Goal: Task Accomplishment & Management: Complete application form

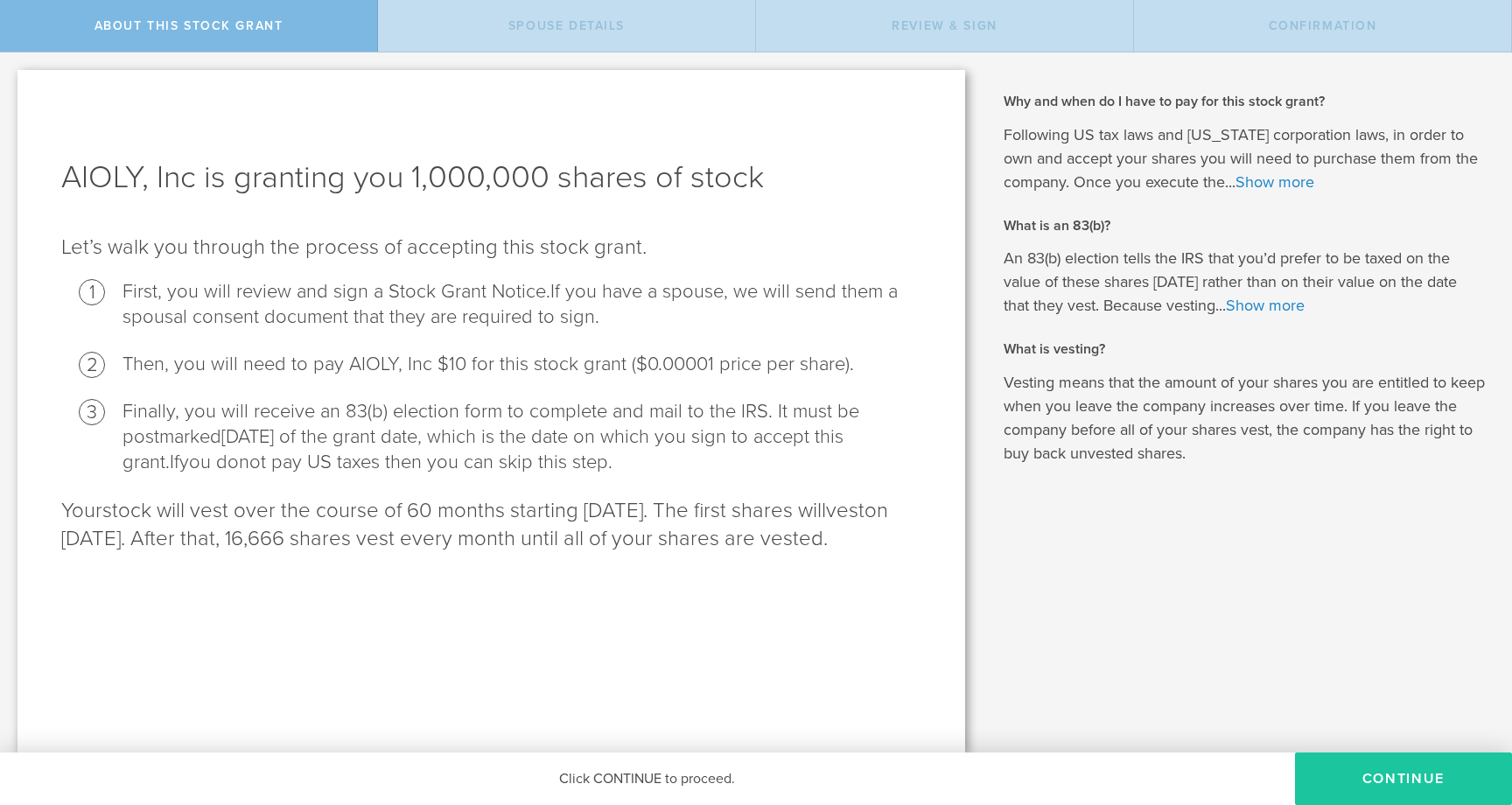
click at [1405, 774] on button "CONTINUE" at bounding box center [1403, 779] width 217 height 53
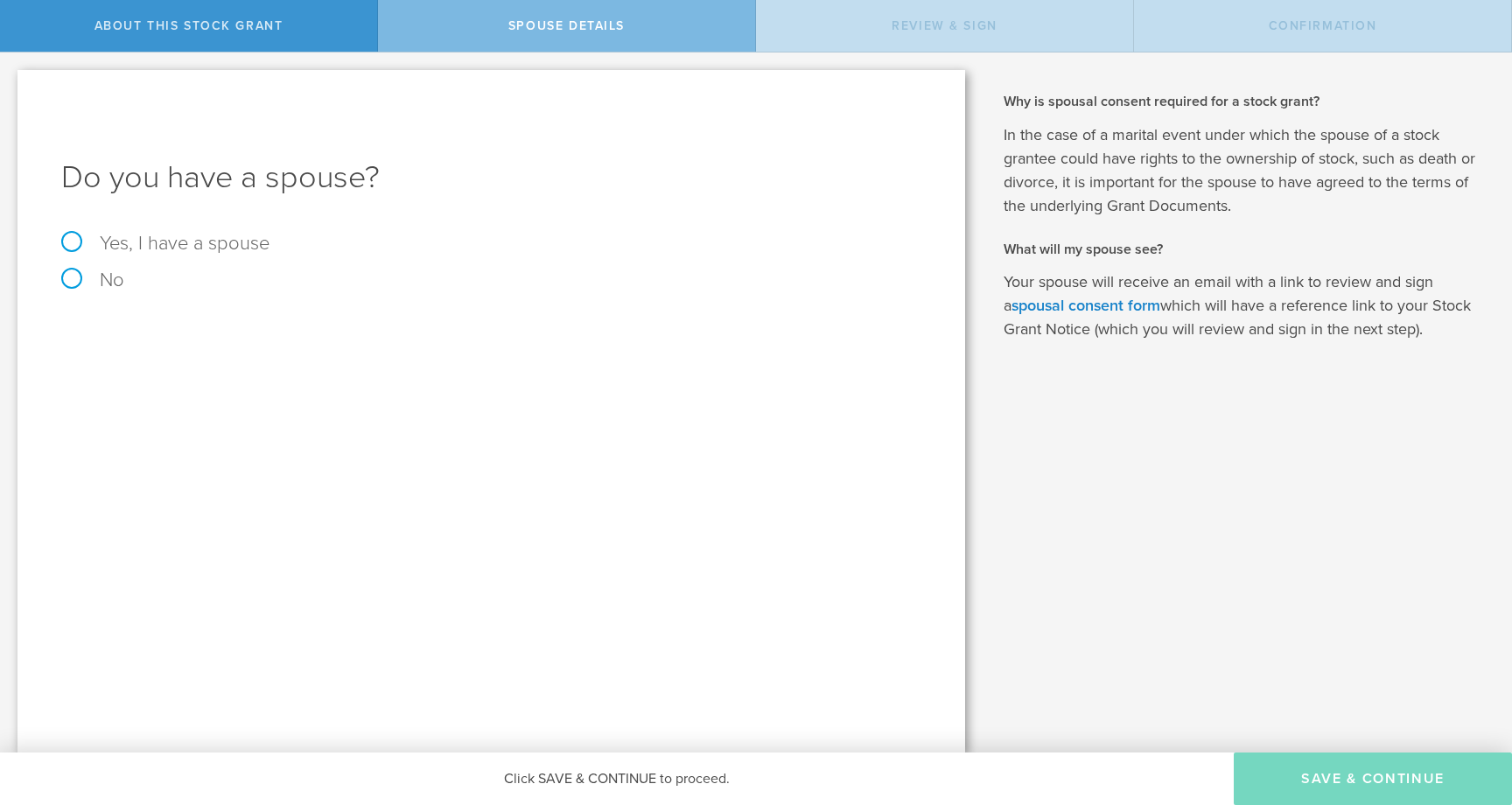
click at [79, 286] on label "No" at bounding box center [492, 280] width 860 height 19
click at [11, 80] on input "No" at bounding box center [6, 67] width 11 height 28
radio input "true"
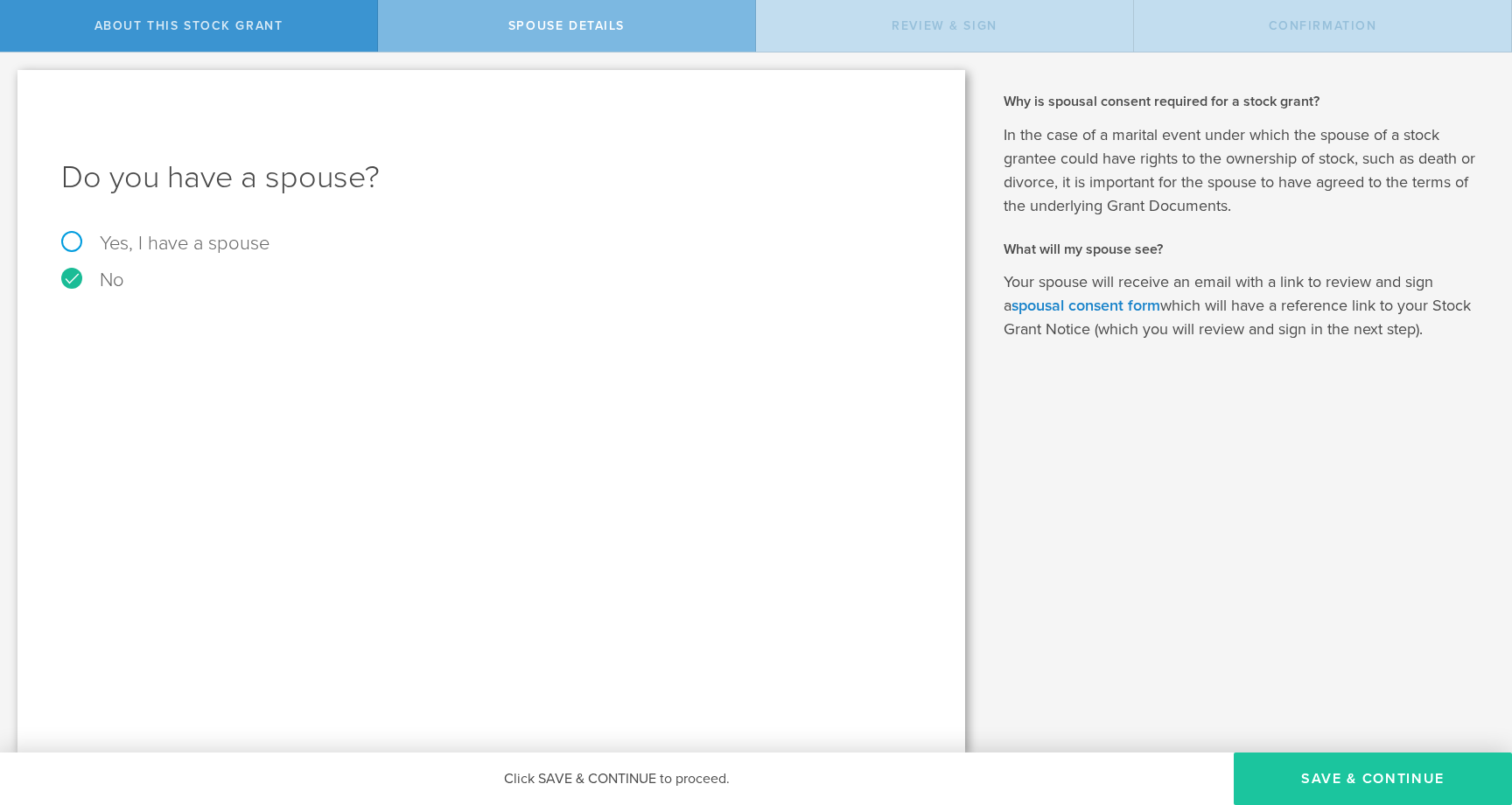
click at [1327, 773] on button "Save & Continue" at bounding box center [1373, 779] width 278 height 53
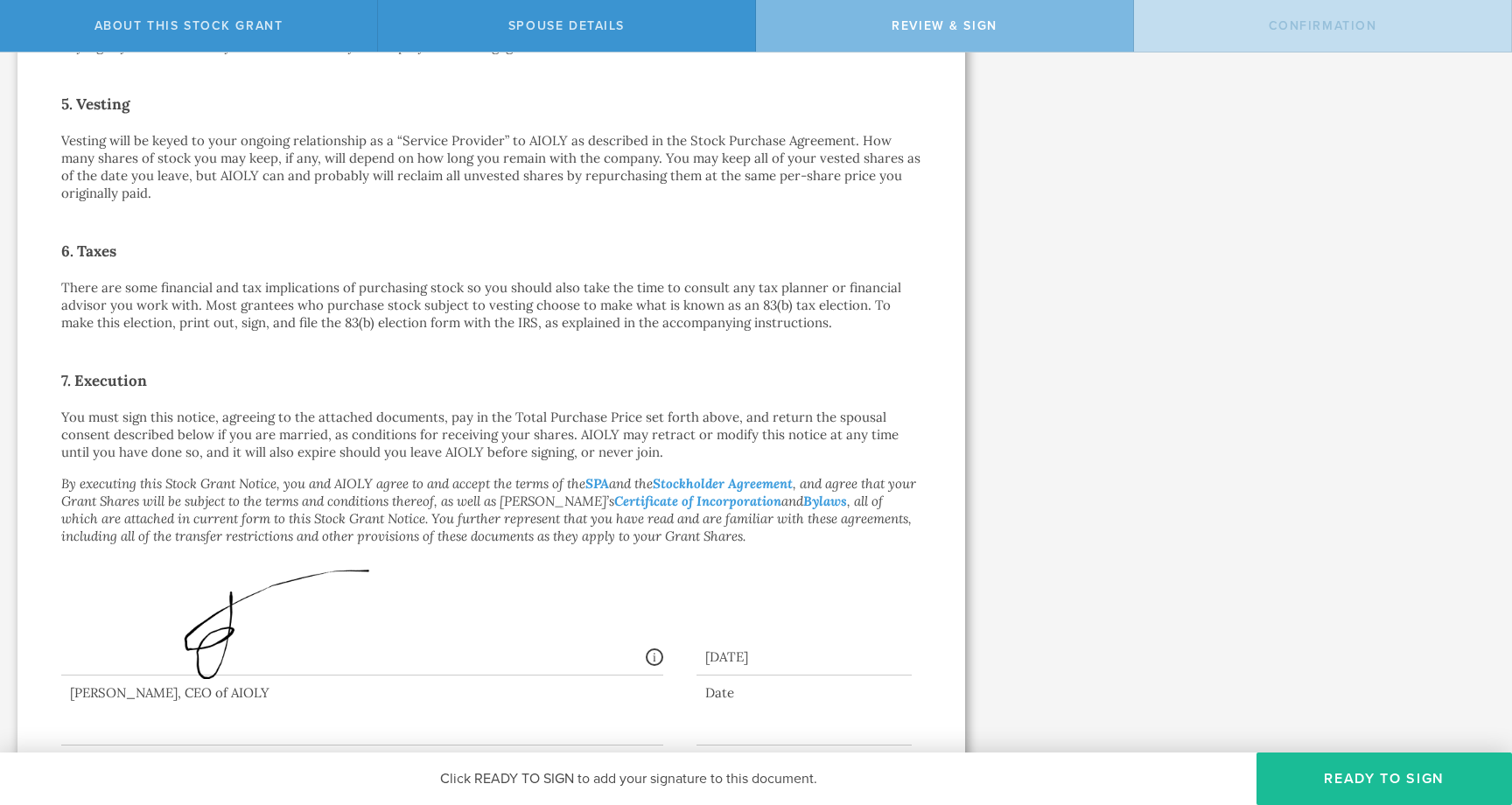
scroll to position [1115, 0]
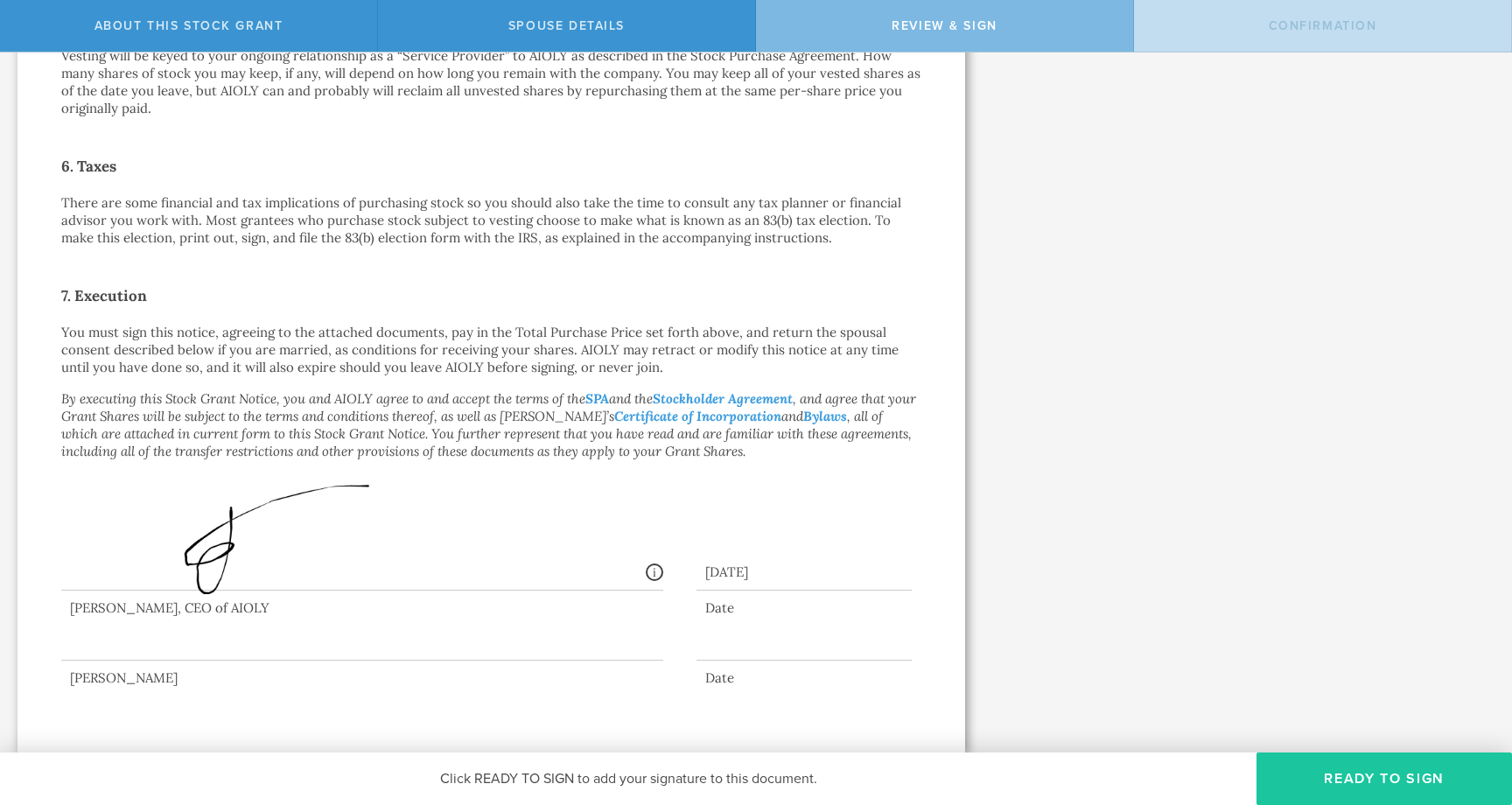
click at [1354, 775] on button "Ready to Sign" at bounding box center [1384, 779] width 255 height 53
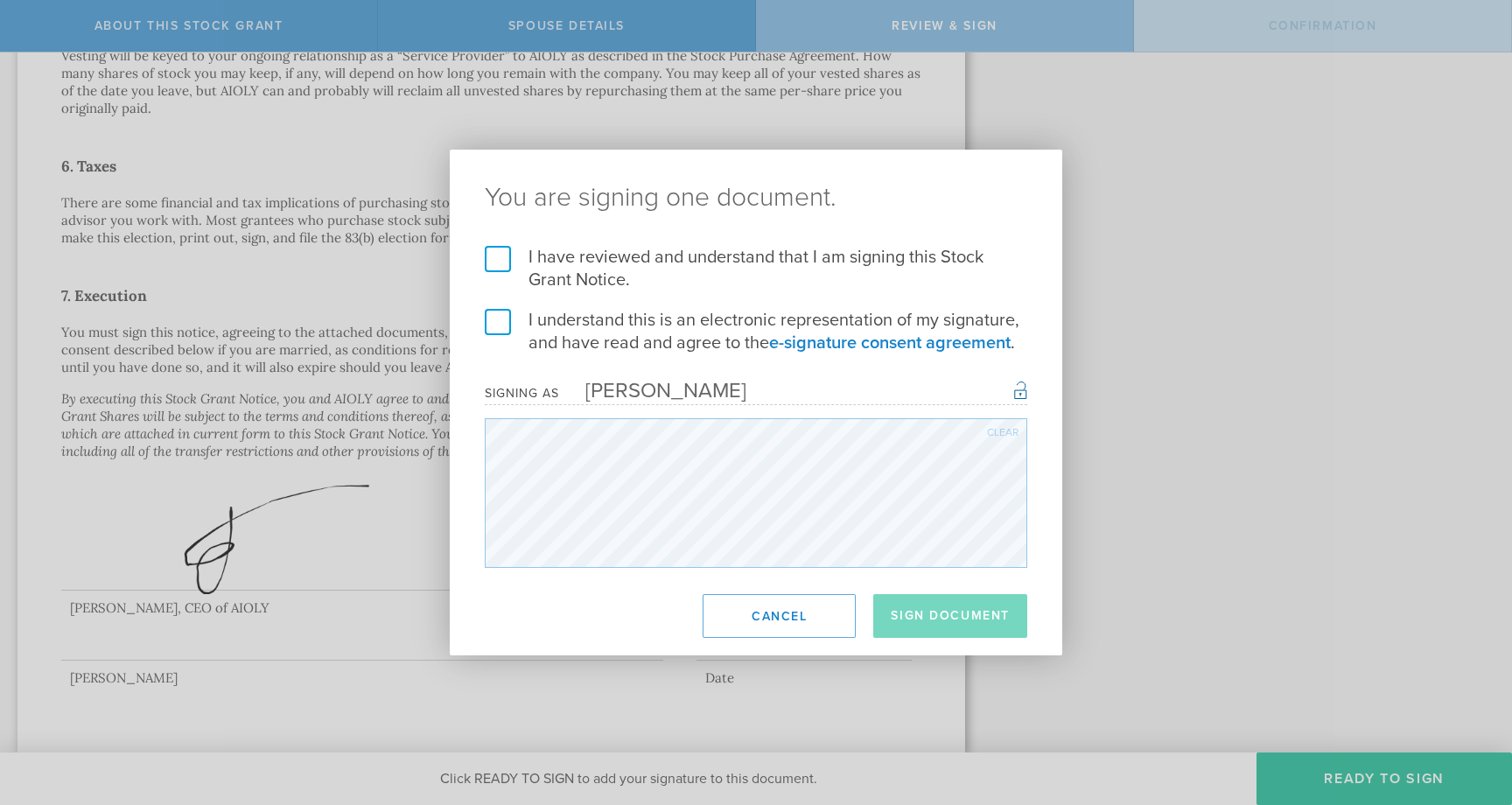
click at [505, 253] on label "I have reviewed and understand that I am signing this Stock Grant Notice." at bounding box center [756, 269] width 543 height 45
click at [0, 0] on input "I have reviewed and understand that I am signing this Stock Grant Notice." at bounding box center [0, 0] width 0 height 0
click at [488, 319] on label "I understand this is an electronic representation of my signature, and have rea…" at bounding box center [756, 332] width 543 height 45
click at [0, 0] on input "I understand this is an electronic representation of my signature, and have rea…" at bounding box center [0, 0] width 0 height 0
click at [978, 623] on button "Sign Document" at bounding box center [950, 616] width 154 height 44
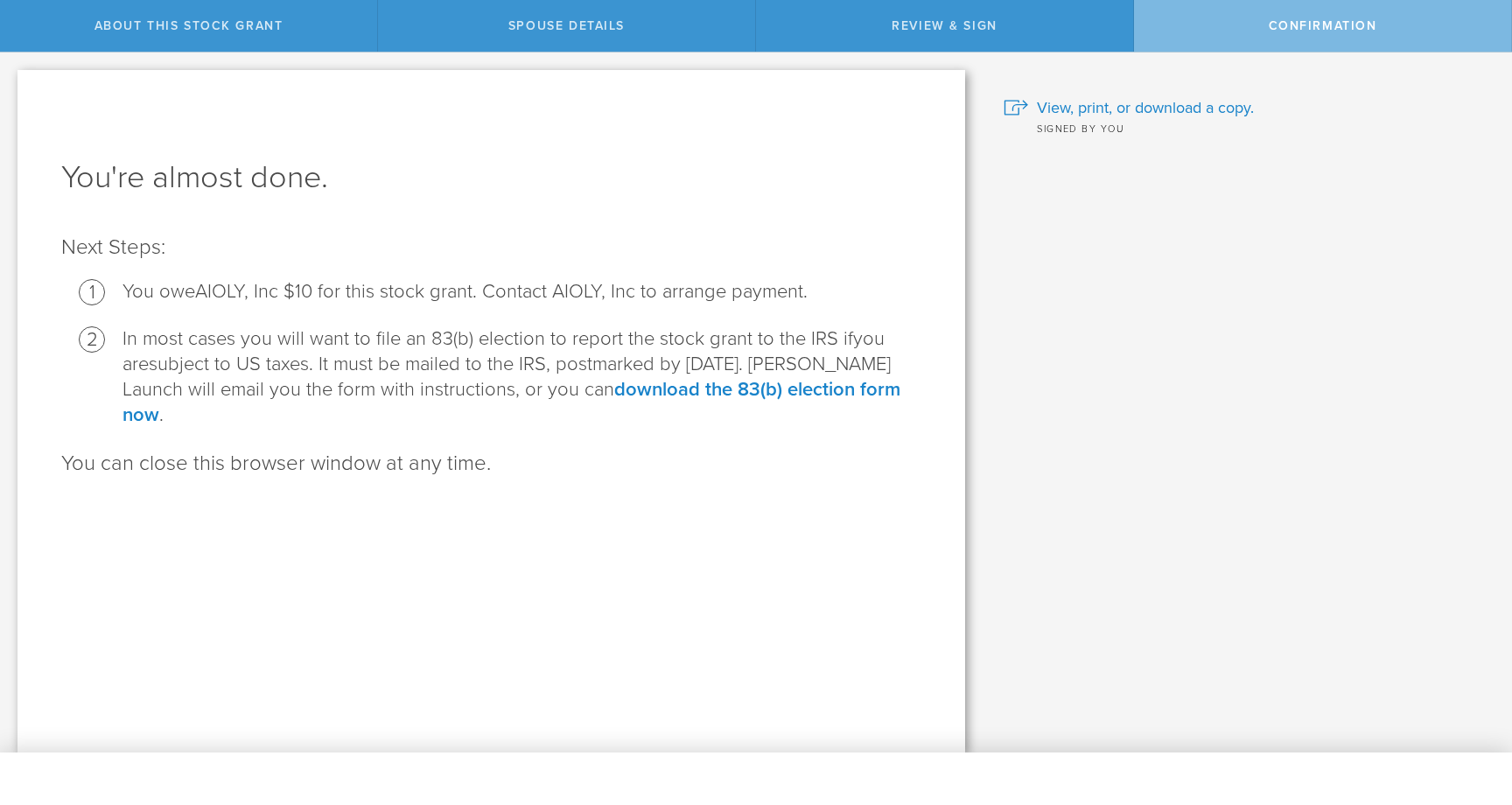
scroll to position [0, 0]
